Goal: Transaction & Acquisition: Book appointment/travel/reservation

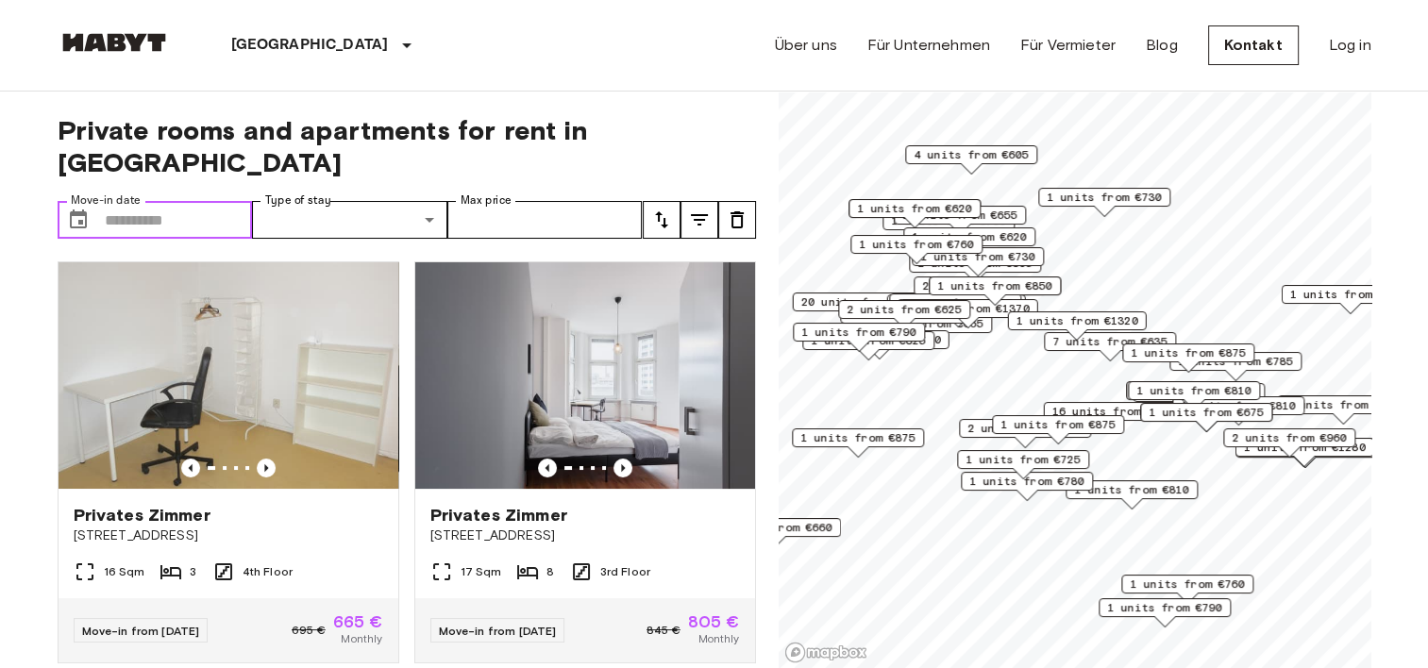
click at [211, 201] on input "Move-in date" at bounding box center [179, 220] width 148 height 38
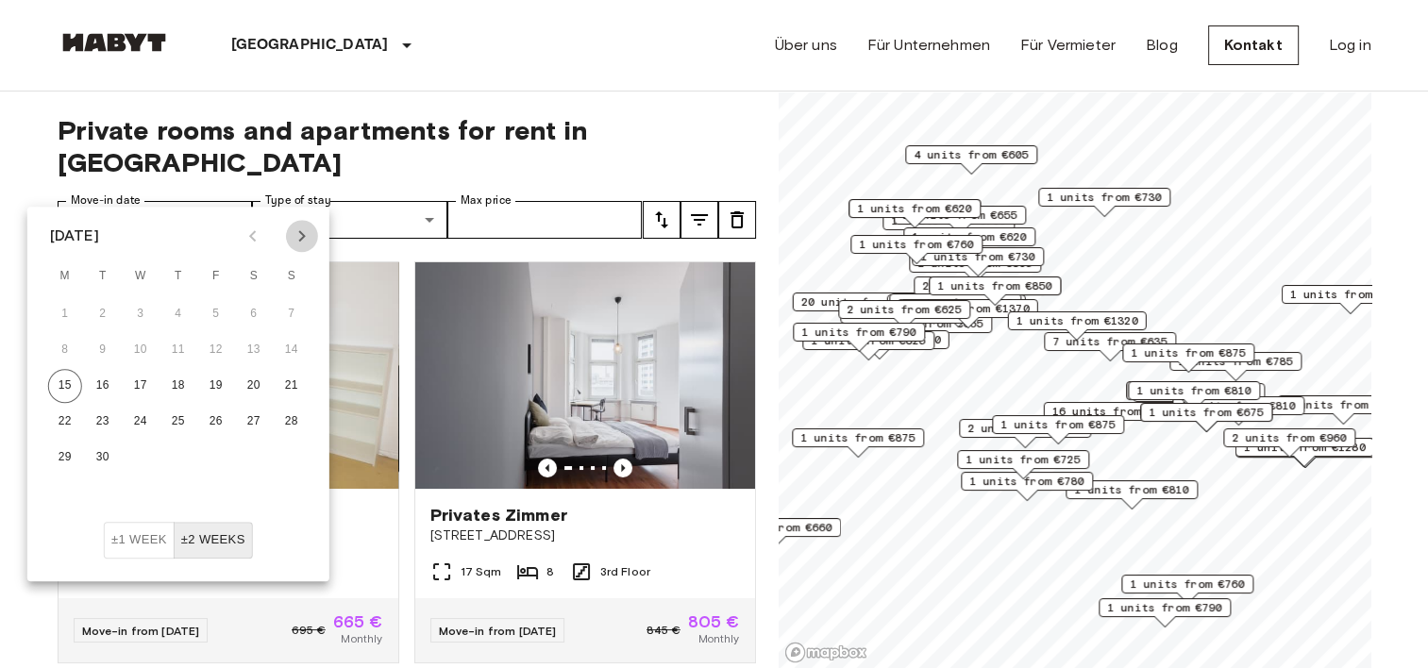
click at [297, 234] on icon "Next month" at bounding box center [302, 236] width 23 height 23
click at [149, 315] on button "1" at bounding box center [141, 314] width 34 height 34
type input "**********"
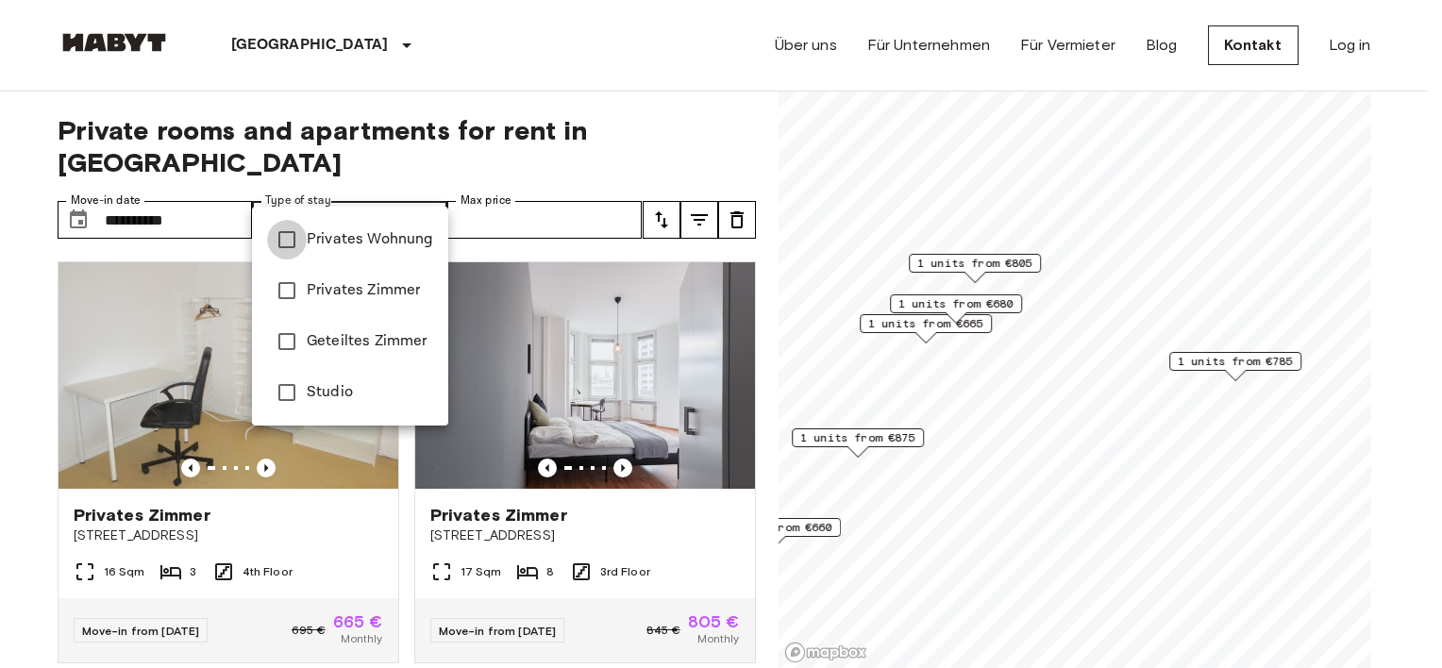
type input "**********"
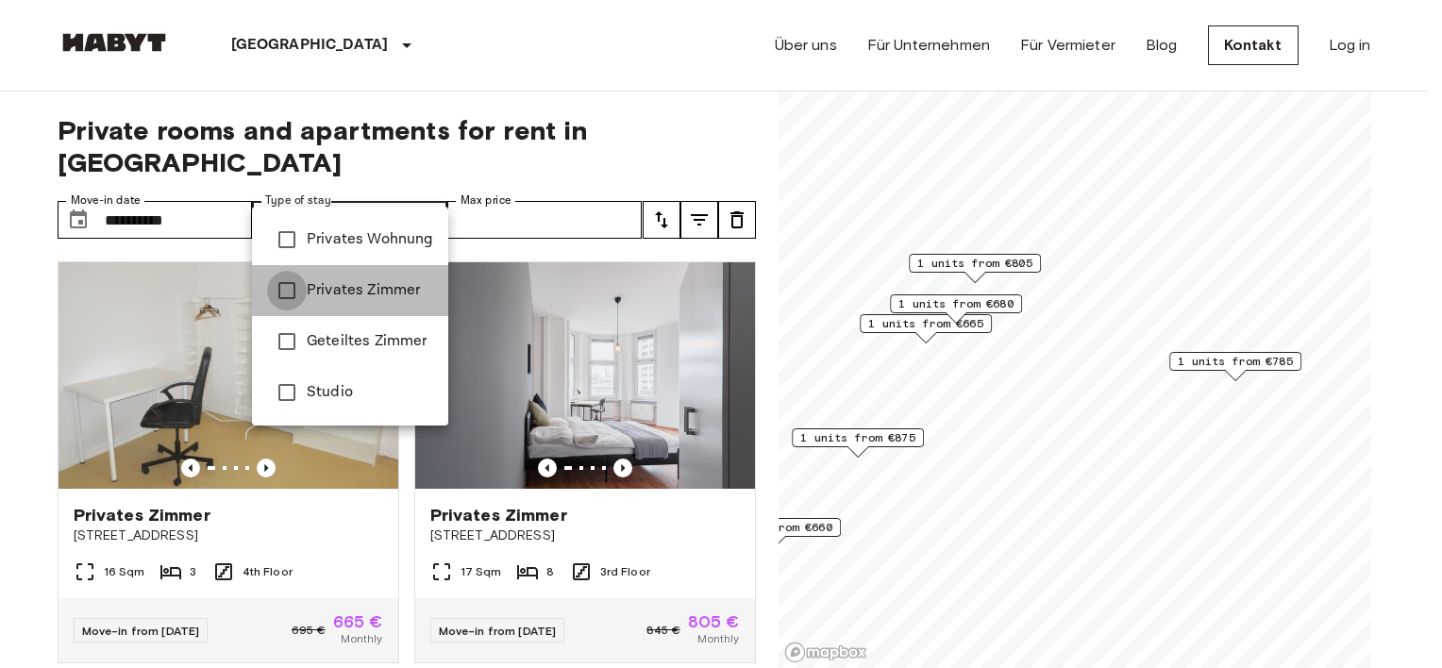
type input "**********"
click at [332, 89] on div at bounding box center [721, 334] width 1442 height 668
click at [514, 196] on div at bounding box center [721, 334] width 1442 height 668
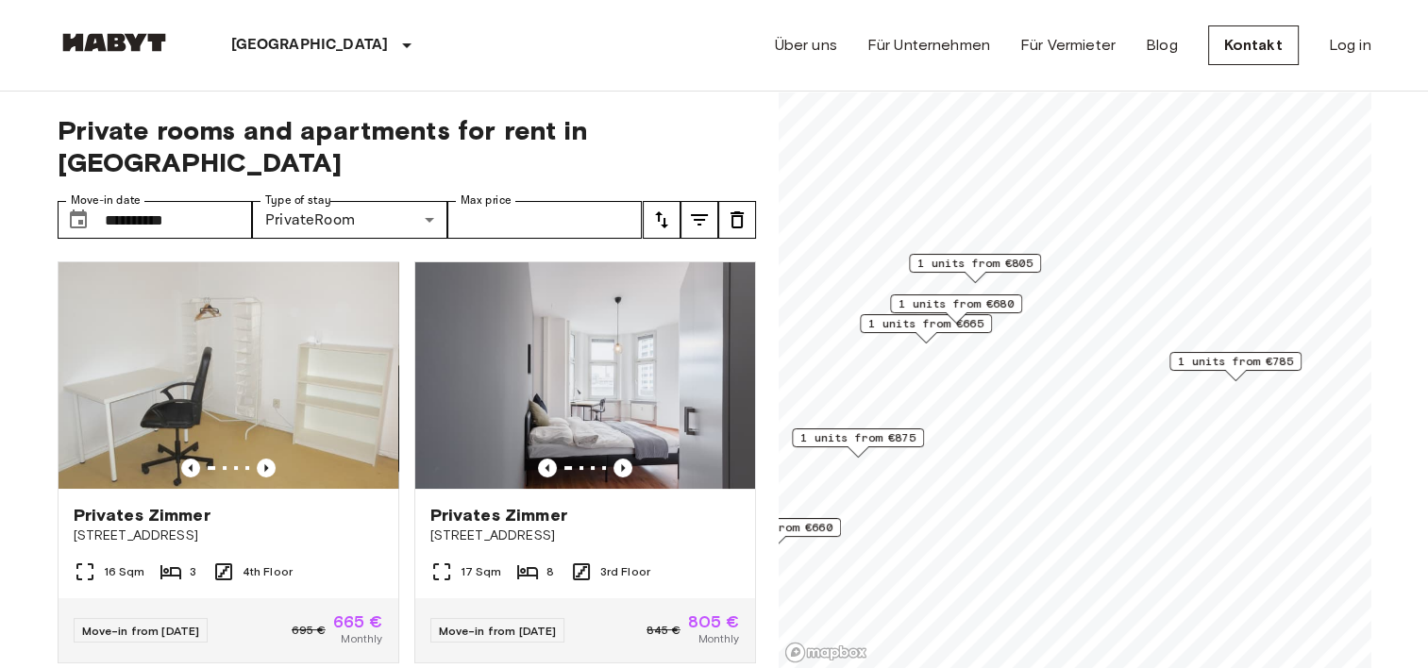
click at [664, 211] on icon "tune" at bounding box center [661, 219] width 13 height 17
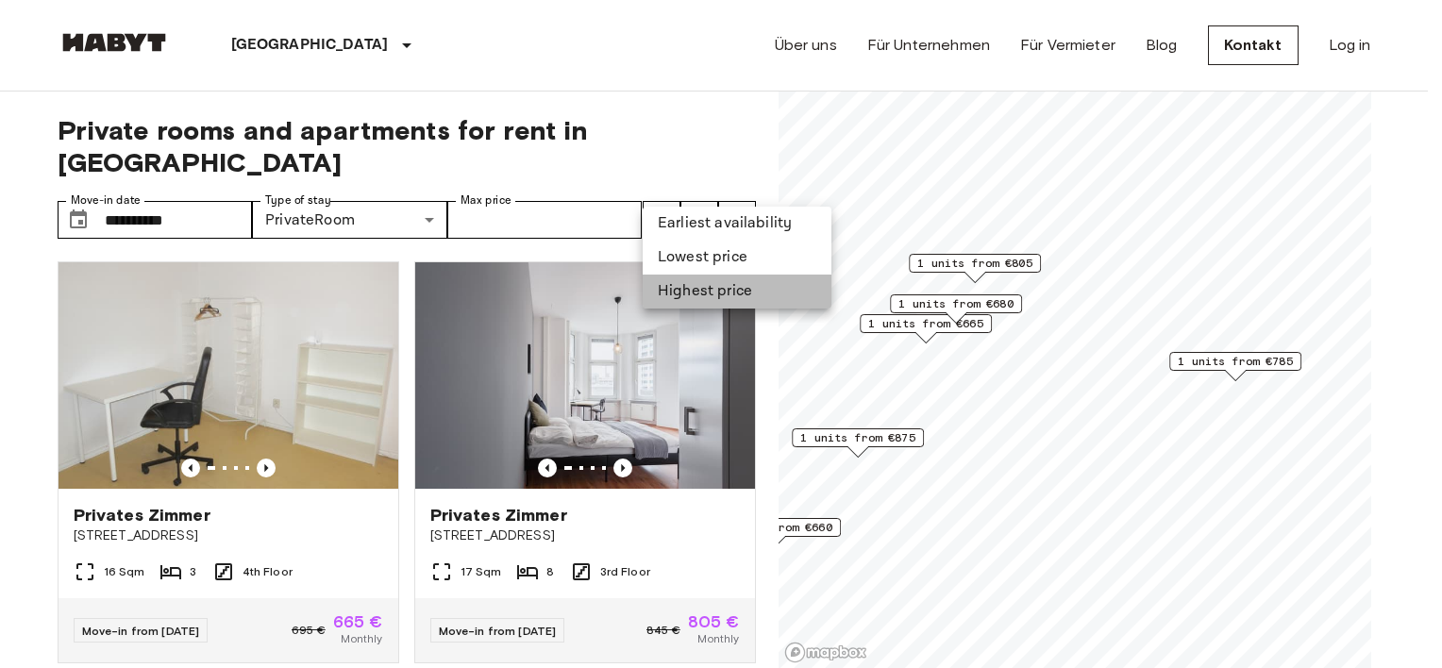
click at [692, 290] on li "Highest price" at bounding box center [737, 292] width 189 height 34
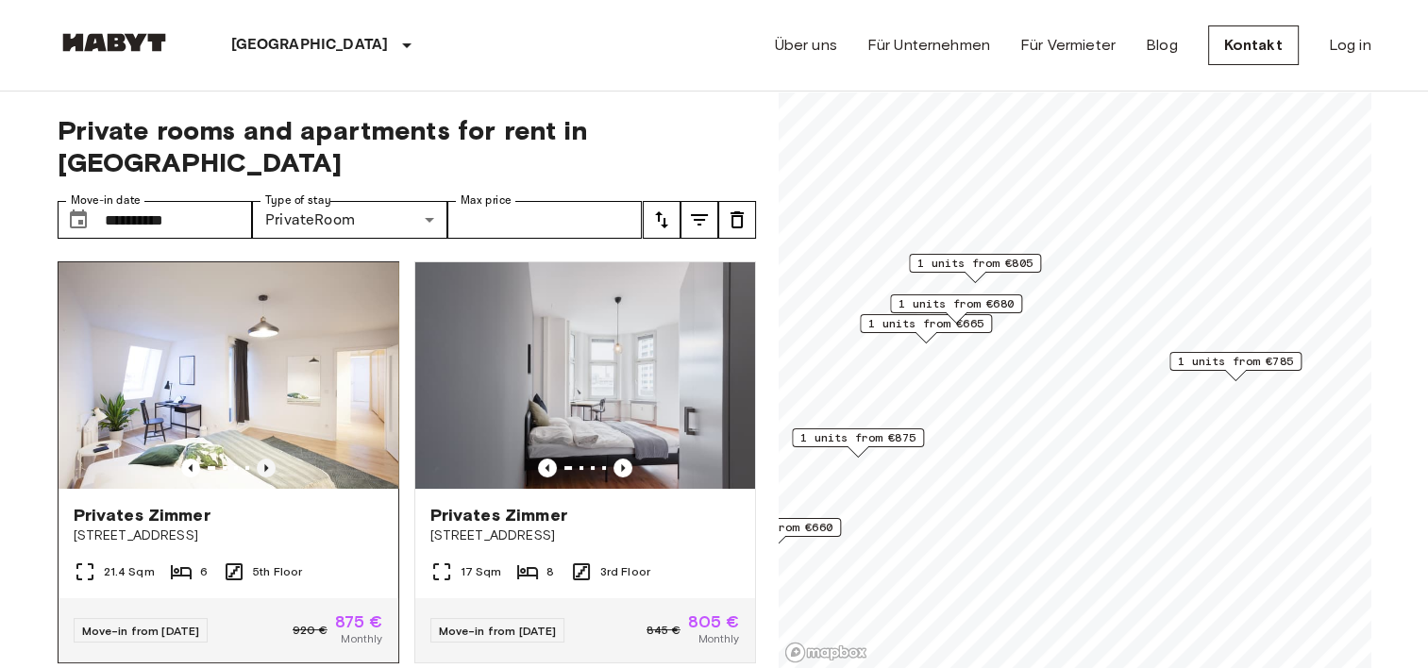
click at [257, 459] on icon "Previous image" at bounding box center [266, 468] width 19 height 19
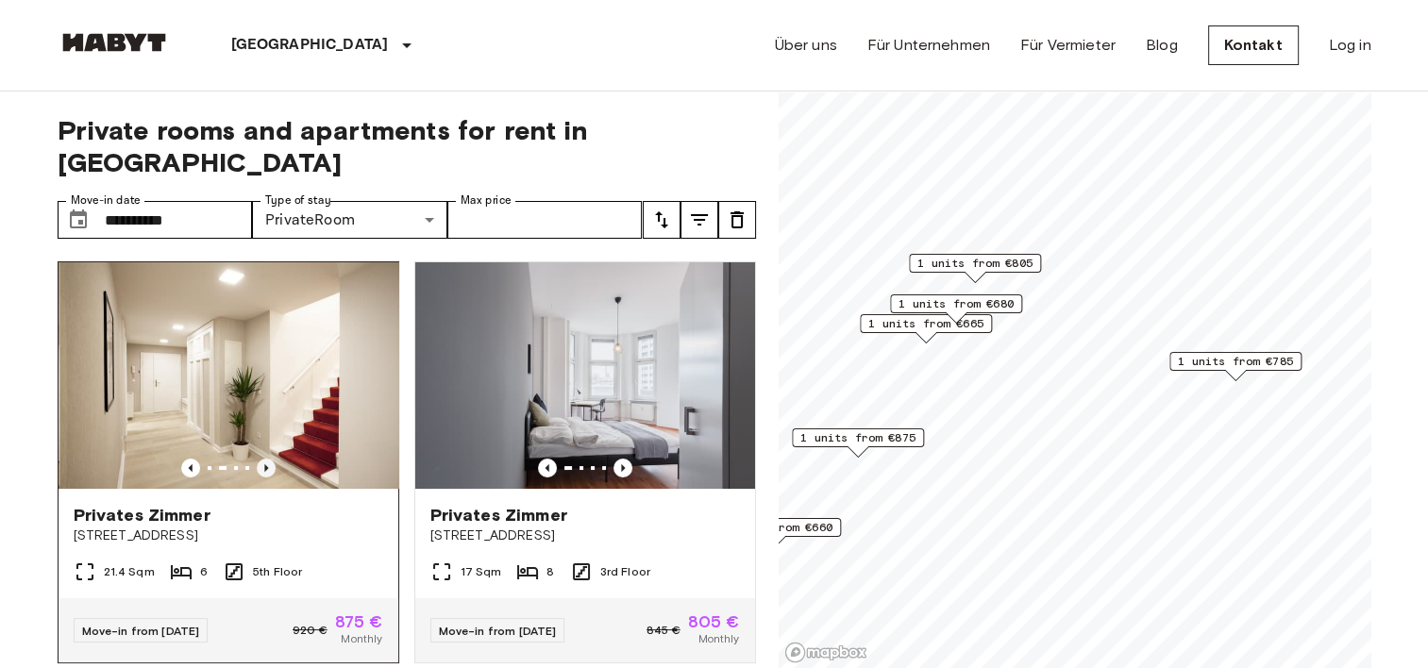
click at [257, 459] on icon "Previous image" at bounding box center [266, 468] width 19 height 19
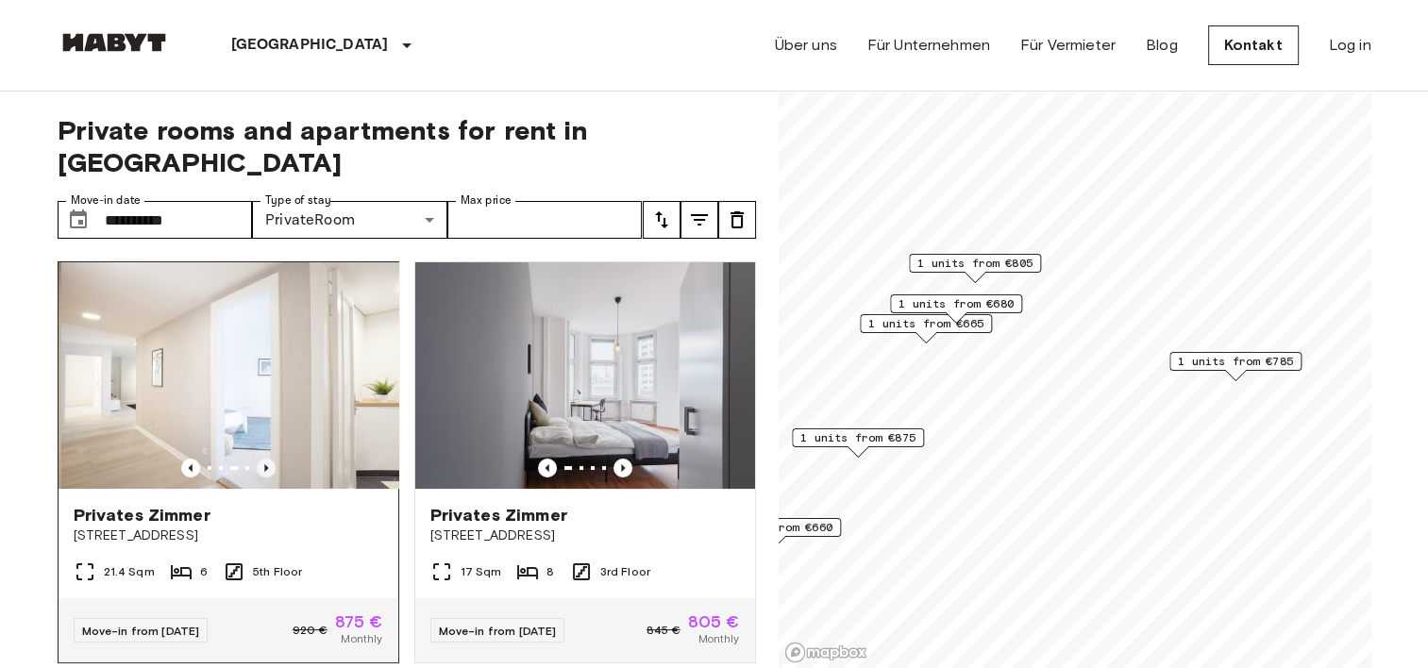
click at [257, 459] on icon "Previous image" at bounding box center [266, 468] width 19 height 19
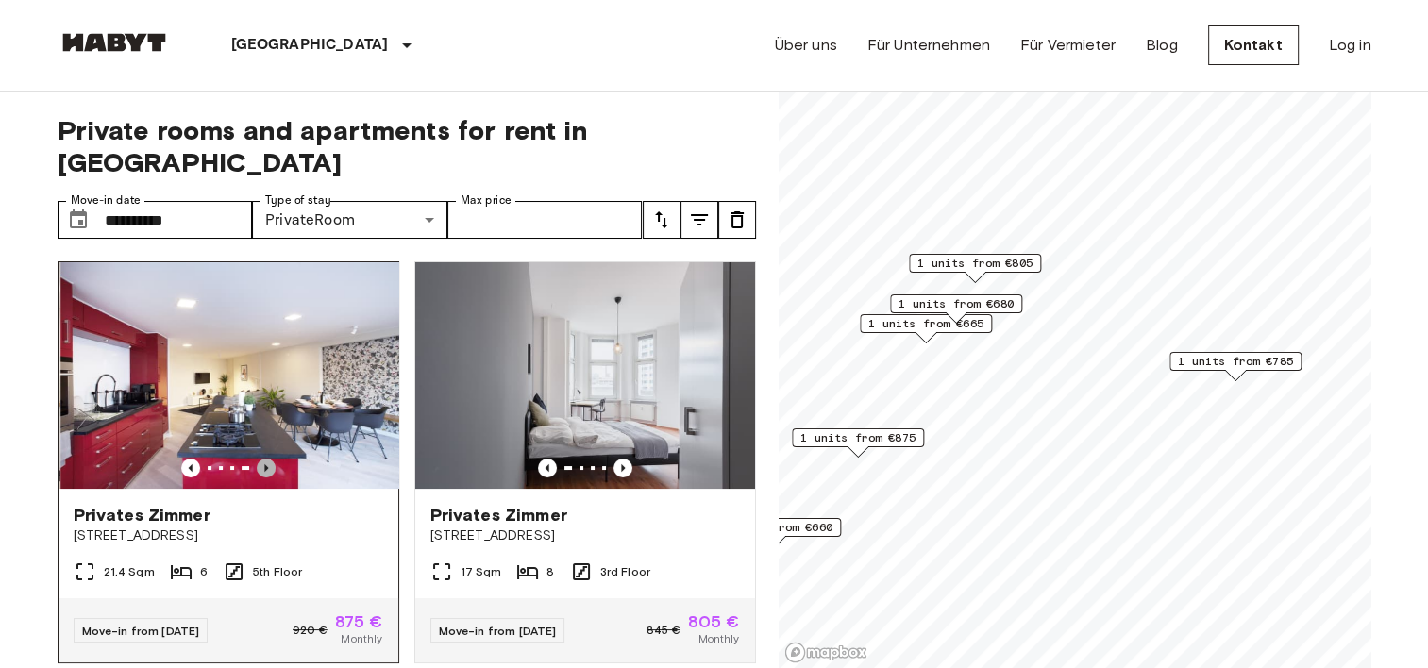
click at [257, 459] on icon "Previous image" at bounding box center [266, 468] width 19 height 19
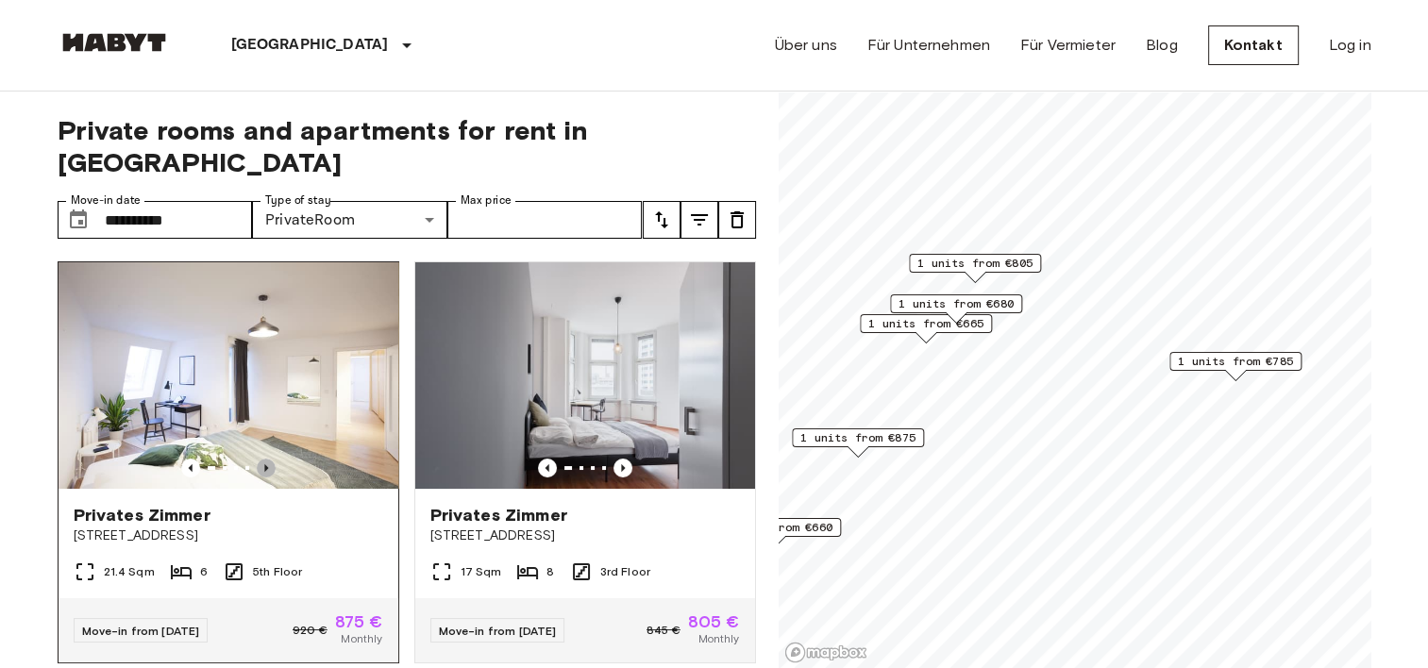
click at [258, 459] on icon "Previous image" at bounding box center [266, 468] width 19 height 19
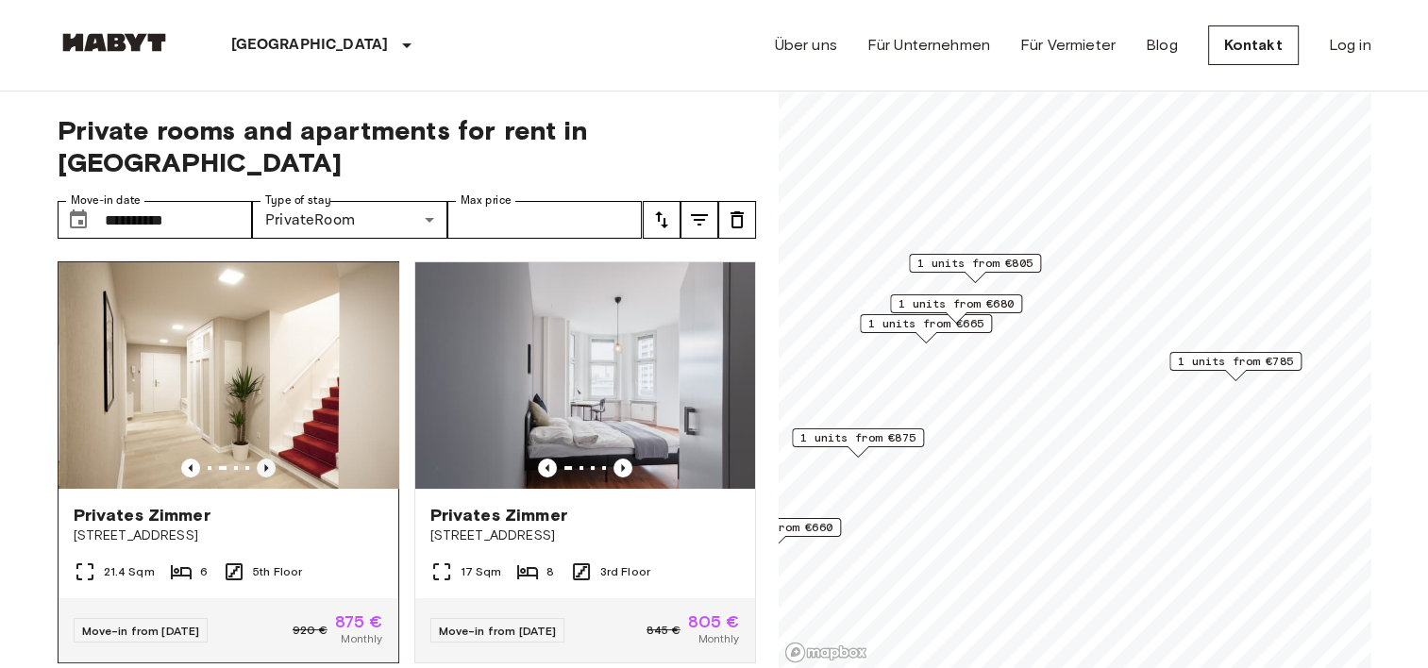
click at [258, 459] on icon "Previous image" at bounding box center [266, 468] width 19 height 19
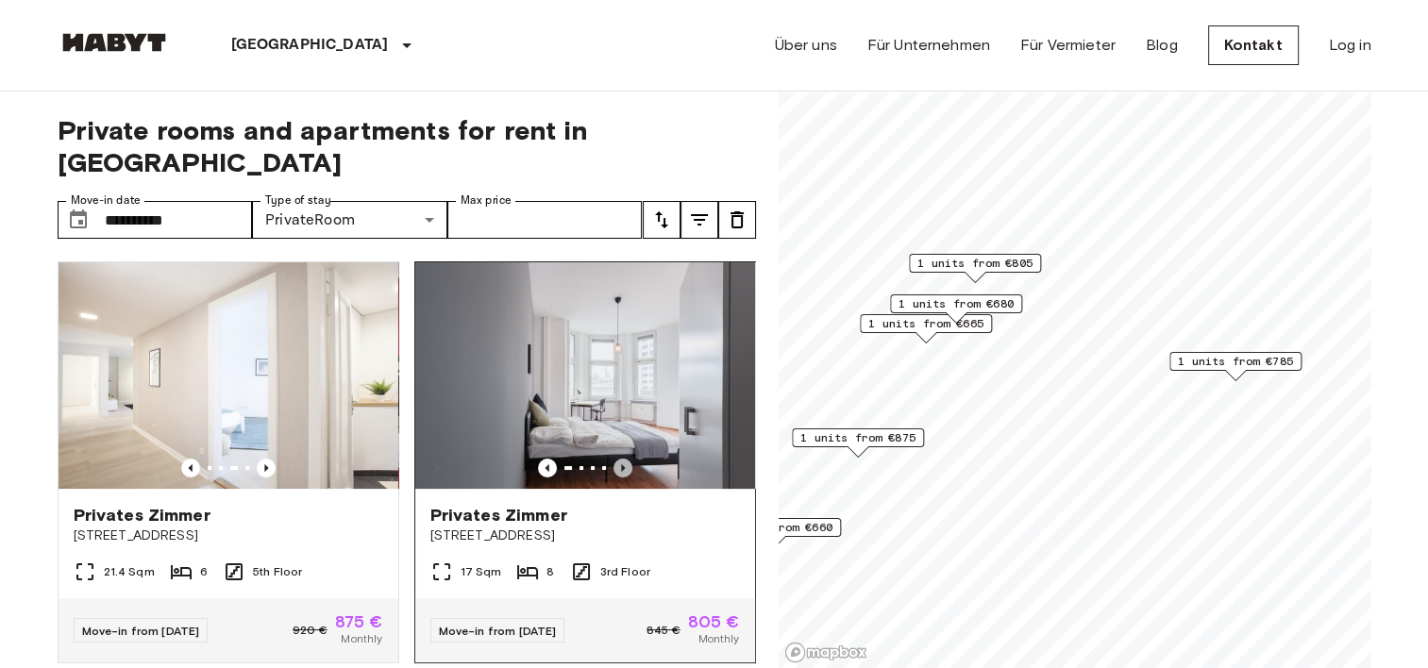
click at [615, 459] on icon "Previous image" at bounding box center [623, 468] width 19 height 19
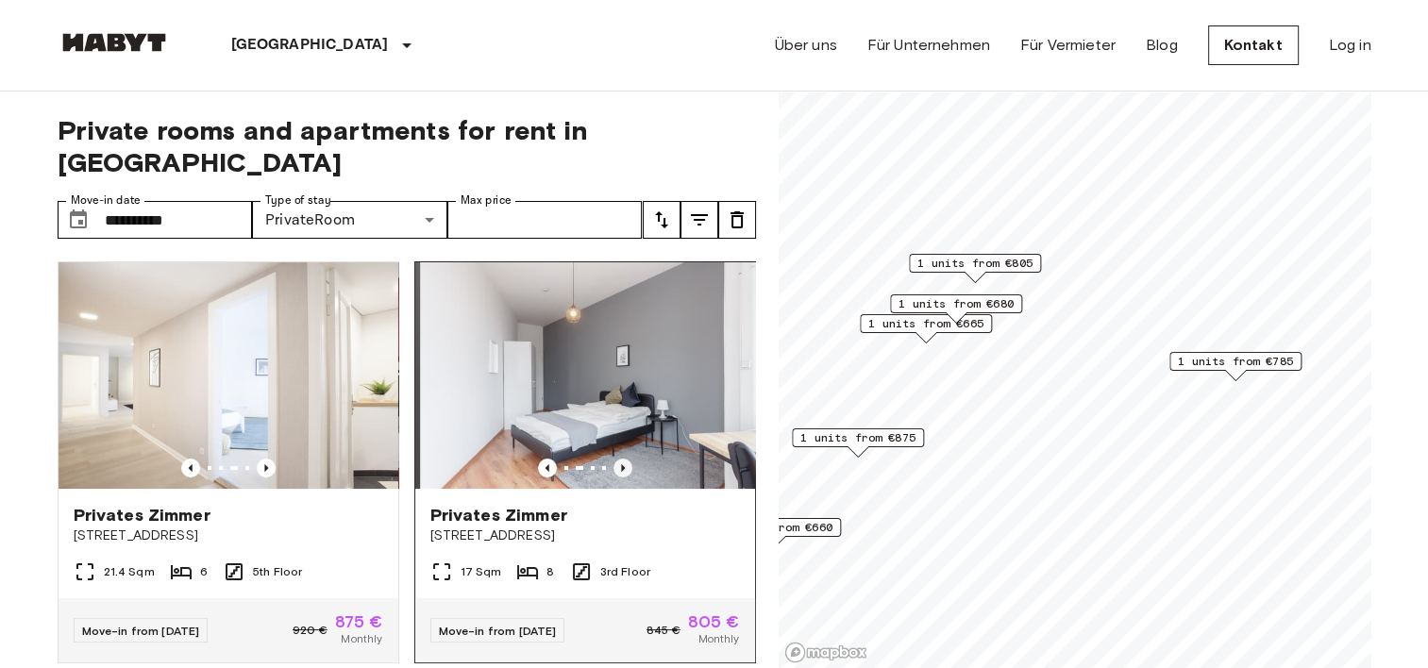
click at [615, 459] on icon "Previous image" at bounding box center [623, 468] width 19 height 19
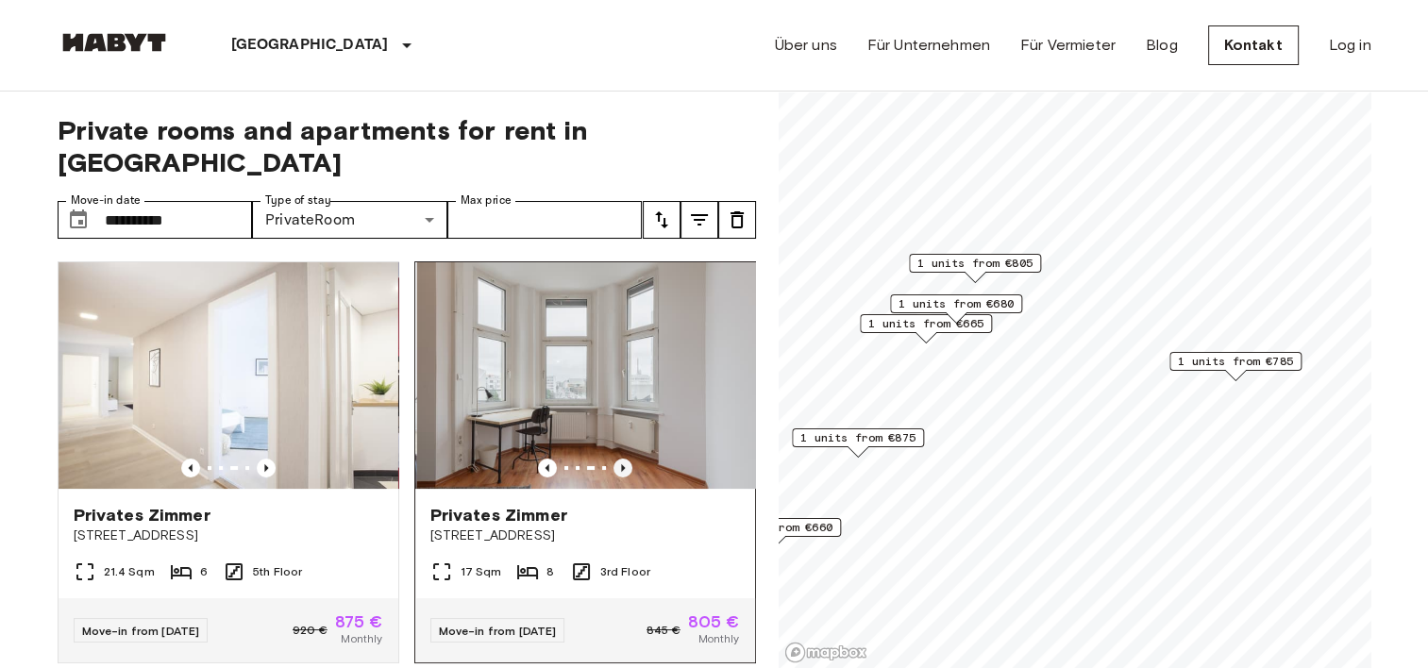
click at [615, 459] on icon "Previous image" at bounding box center [623, 468] width 19 height 19
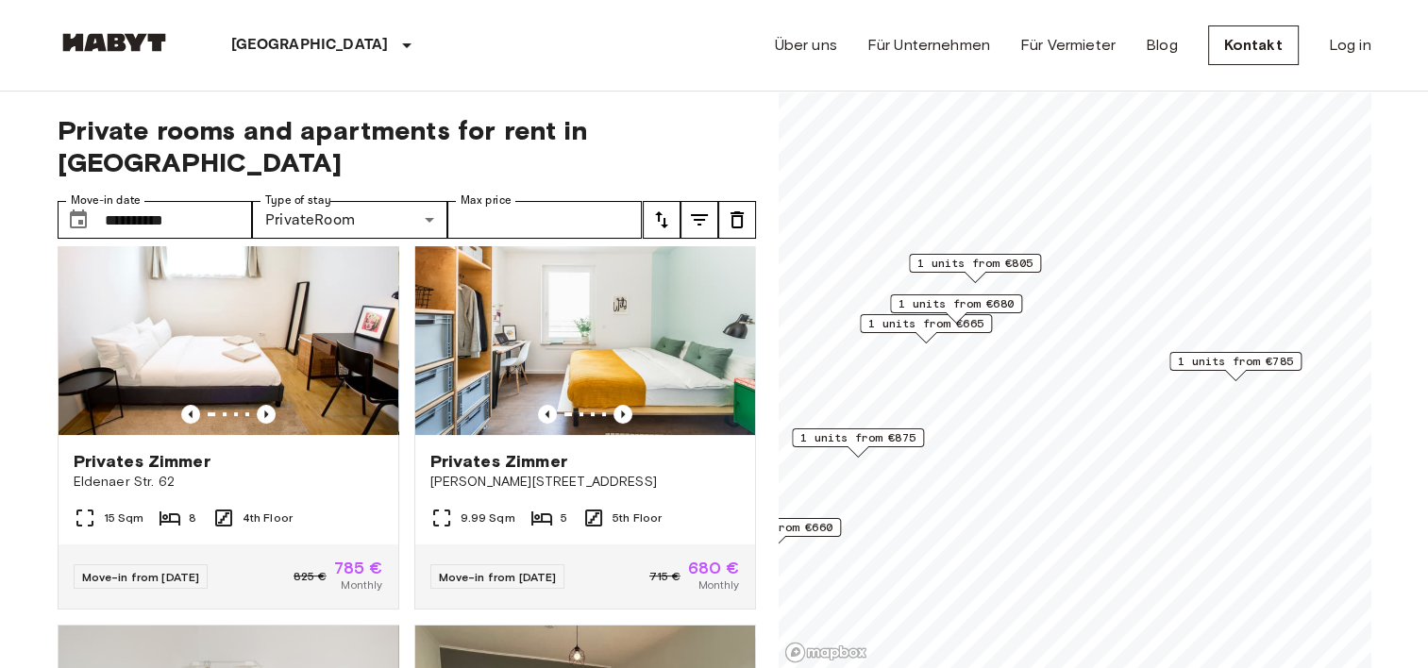
scroll to position [472, 0]
